Goal: Information Seeking & Learning: Learn about a topic

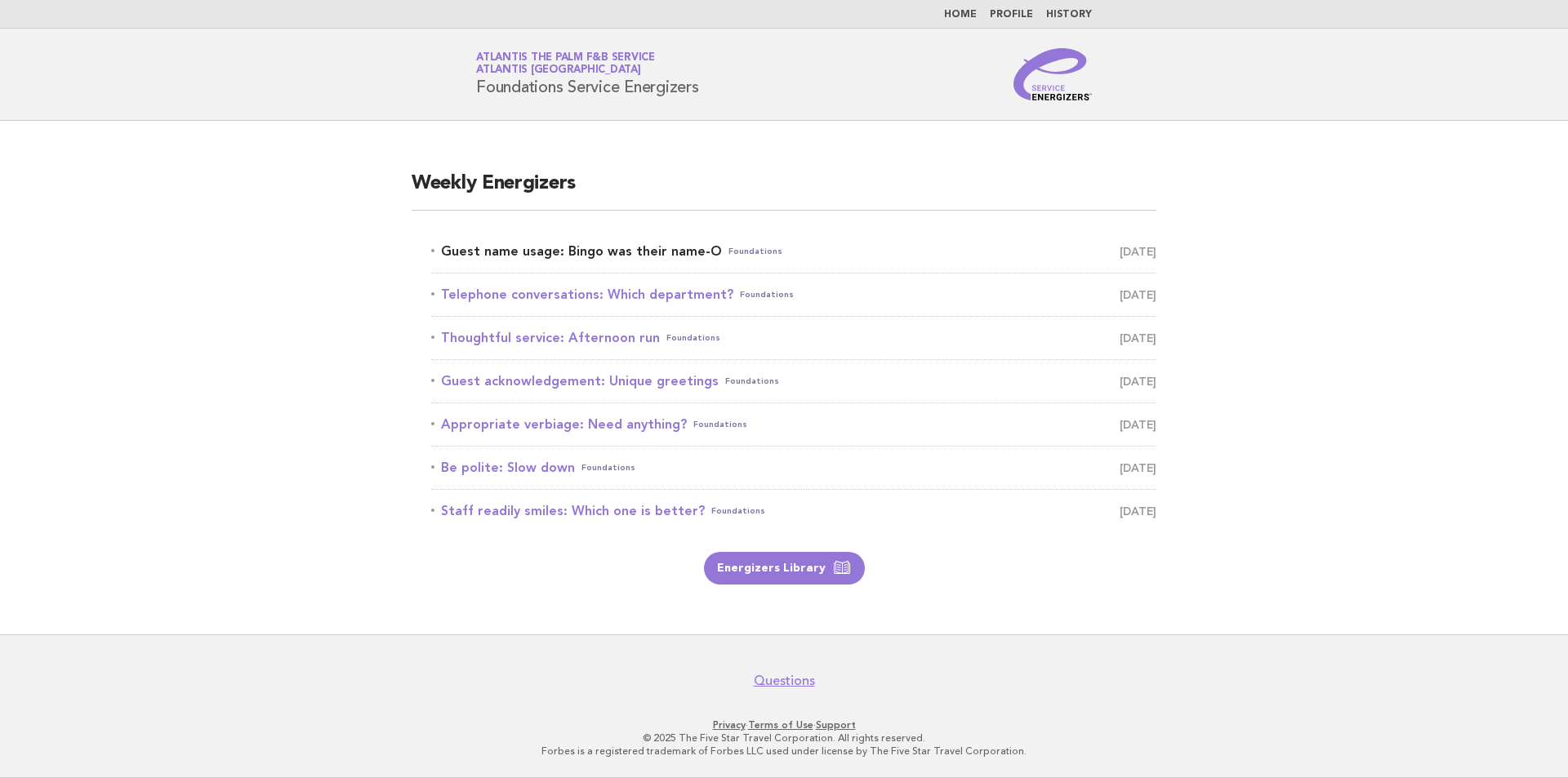
click at [741, 256] on span "Foundations" at bounding box center [755, 251] width 54 height 23
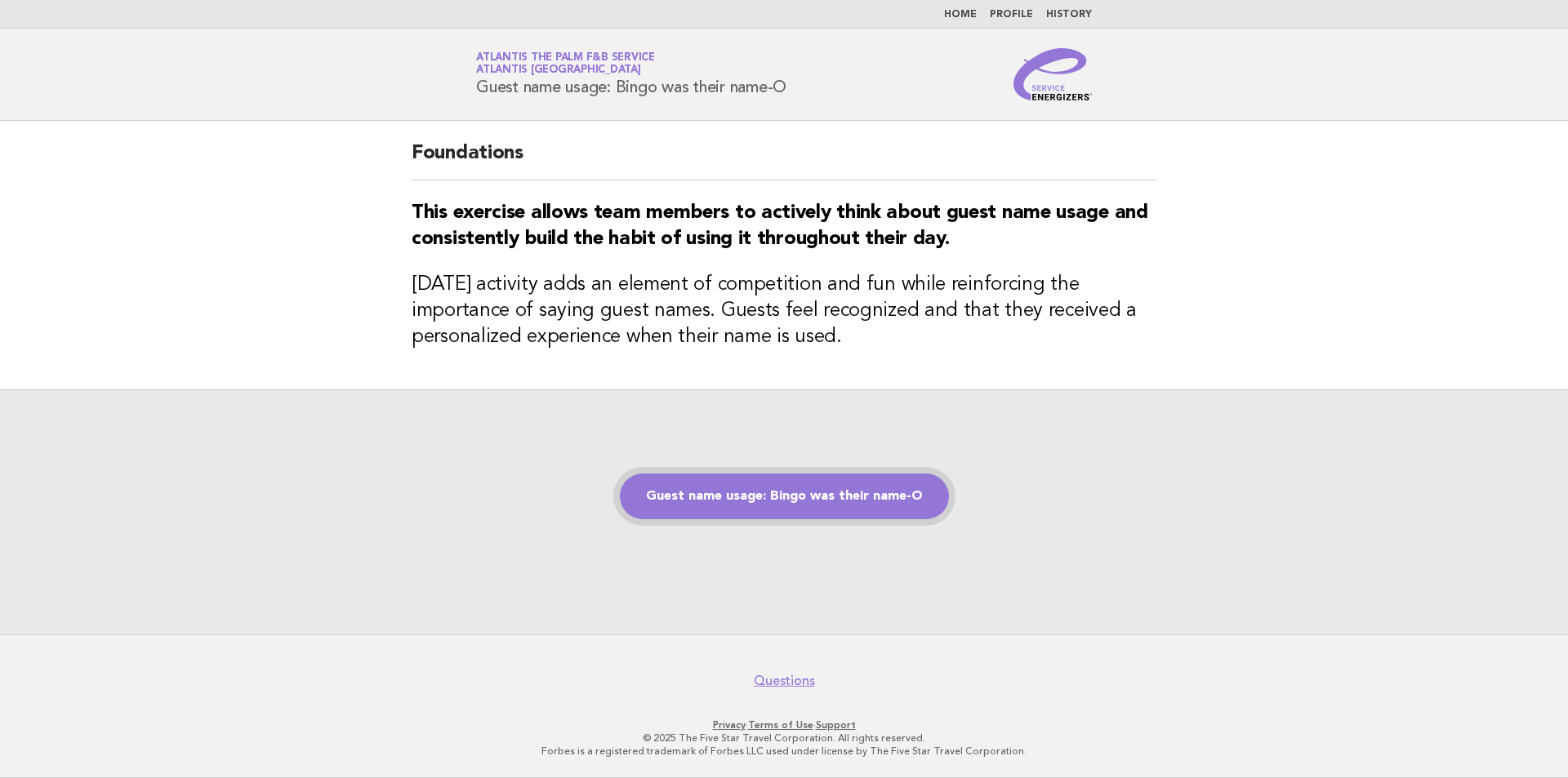
click at [793, 496] on link "Guest name usage: Bingo was their name-O" at bounding box center [785, 497] width 329 height 46
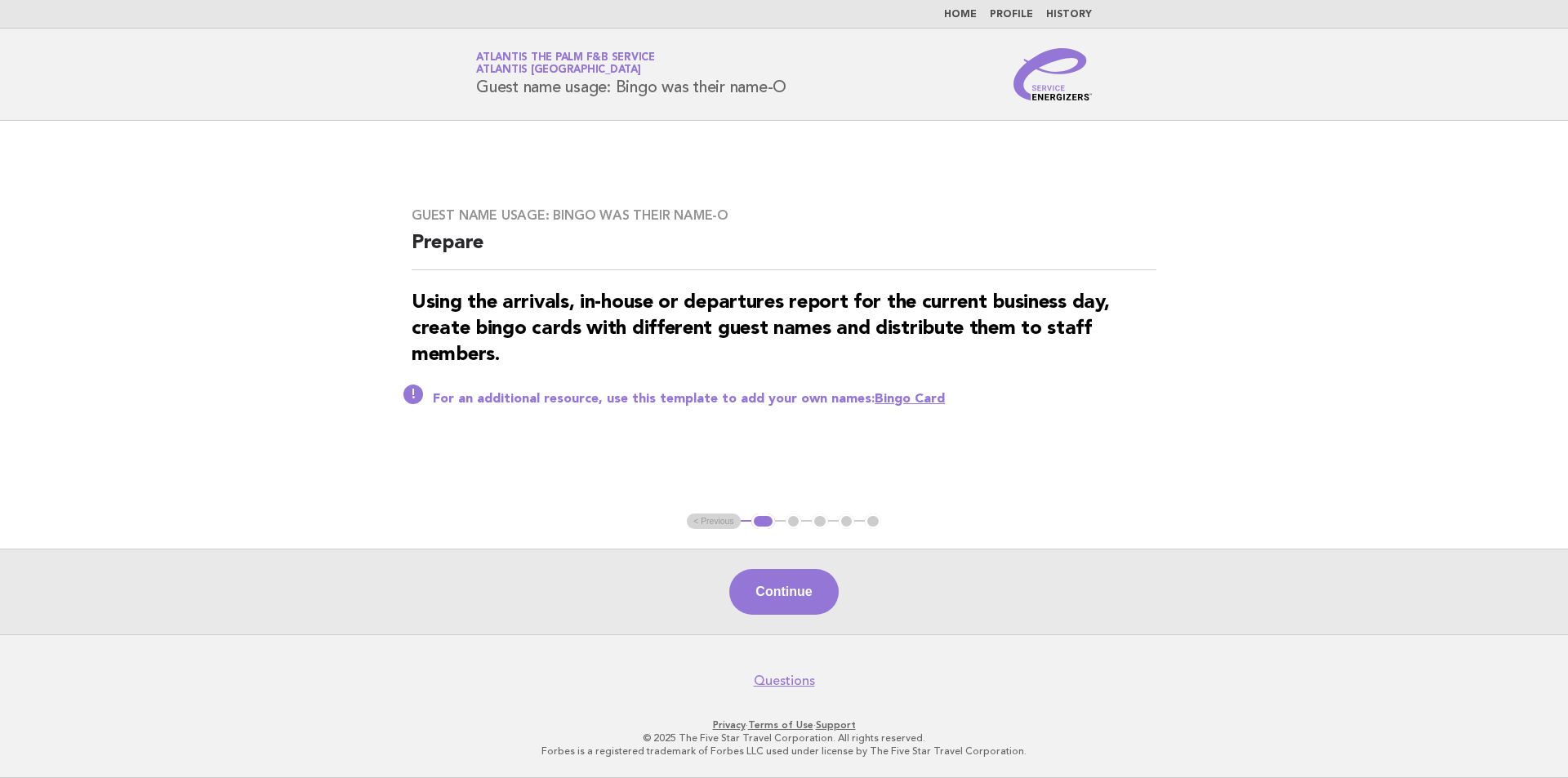
click at [787, 592] on button "Continue" at bounding box center [784, 593] width 109 height 46
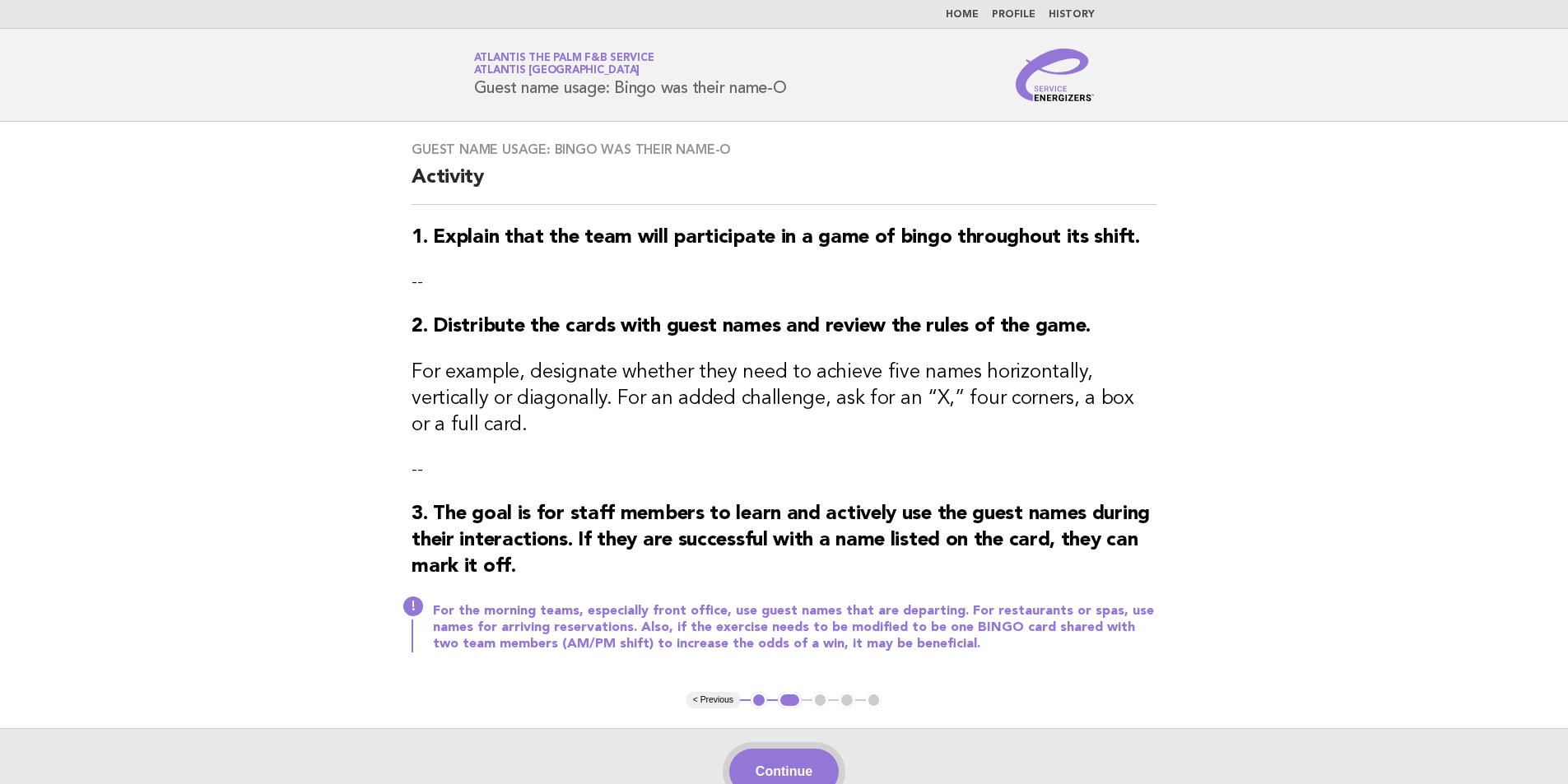
click at [789, 767] on button "Continue" at bounding box center [784, 772] width 110 height 46
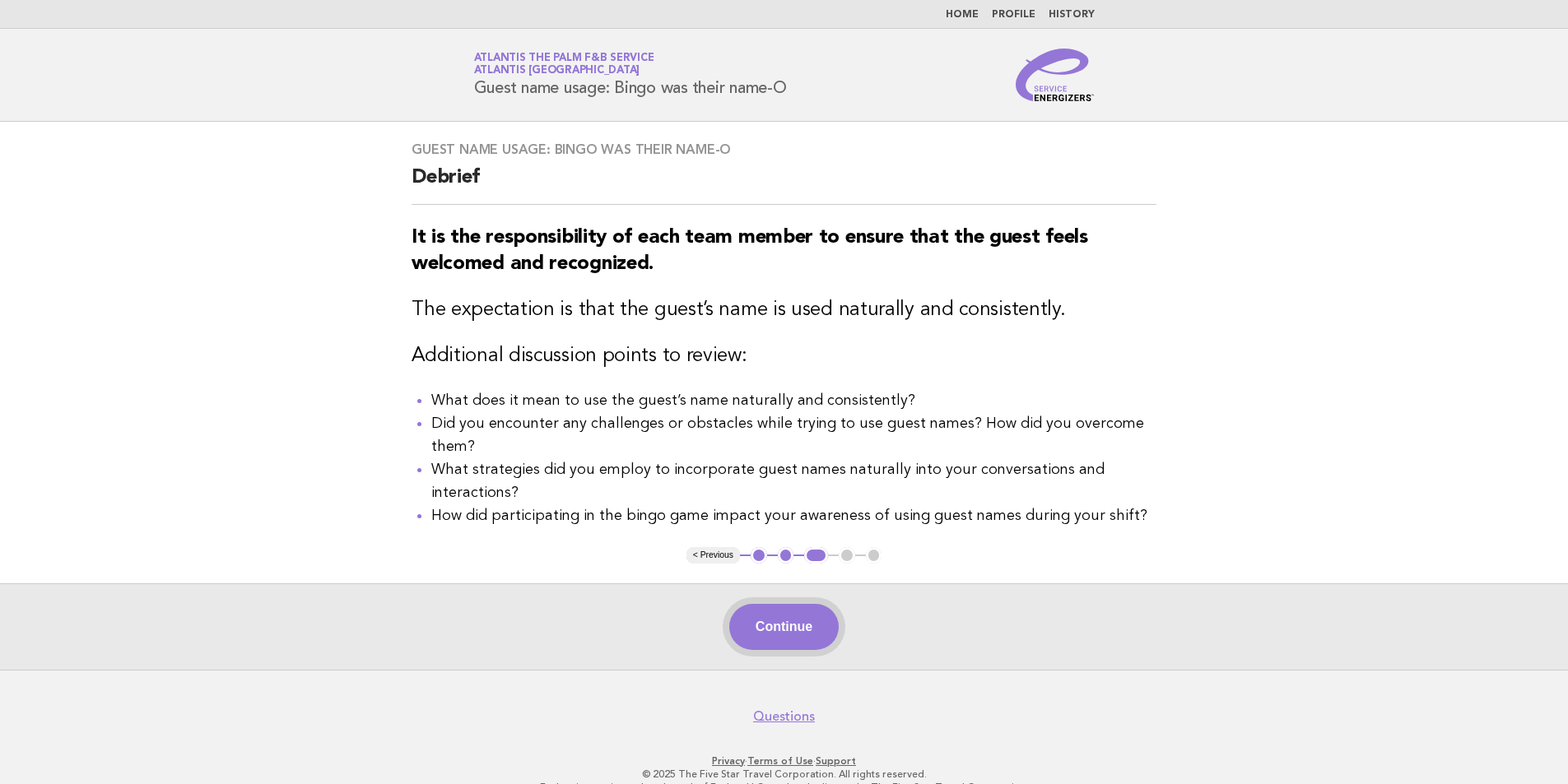
click at [783, 650] on button "Continue" at bounding box center [784, 627] width 110 height 46
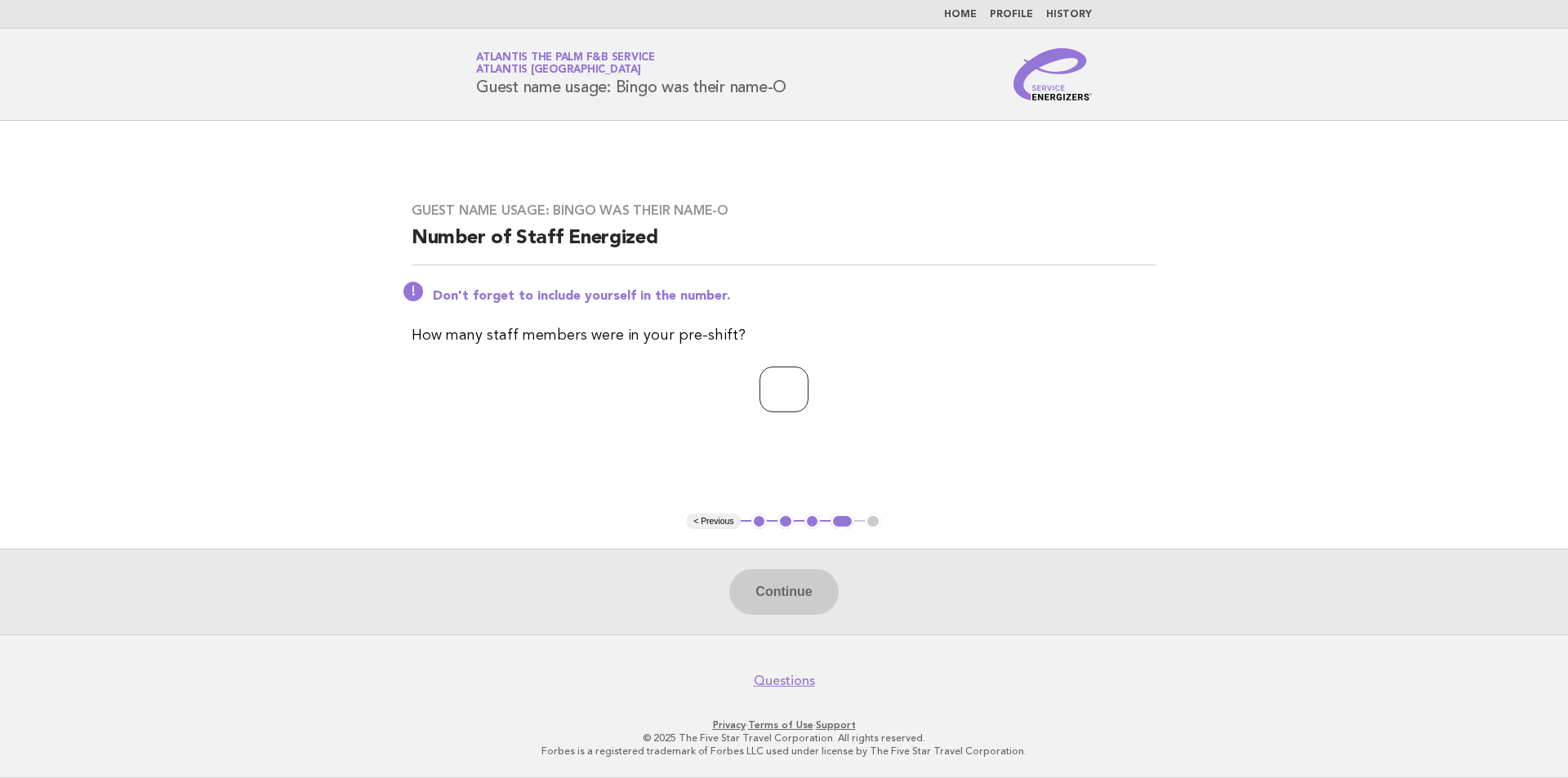
click at [780, 384] on input "number" at bounding box center [784, 390] width 49 height 46
type input "**"
click at [812, 597] on button "Continue" at bounding box center [784, 593] width 109 height 46
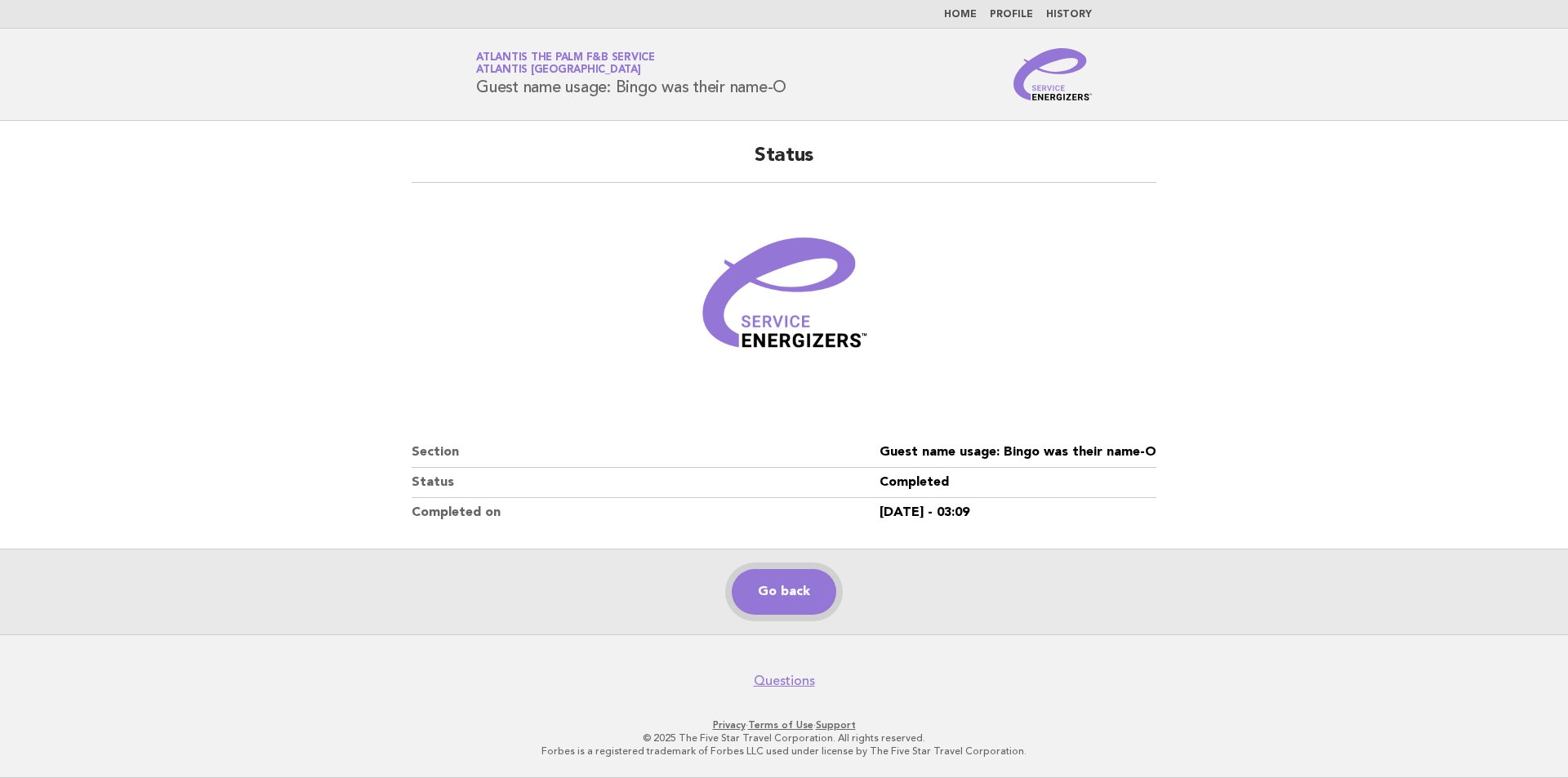
click at [773, 581] on link "Go back" at bounding box center [784, 593] width 104 height 46
